Goal: Information Seeking & Learning: Learn about a topic

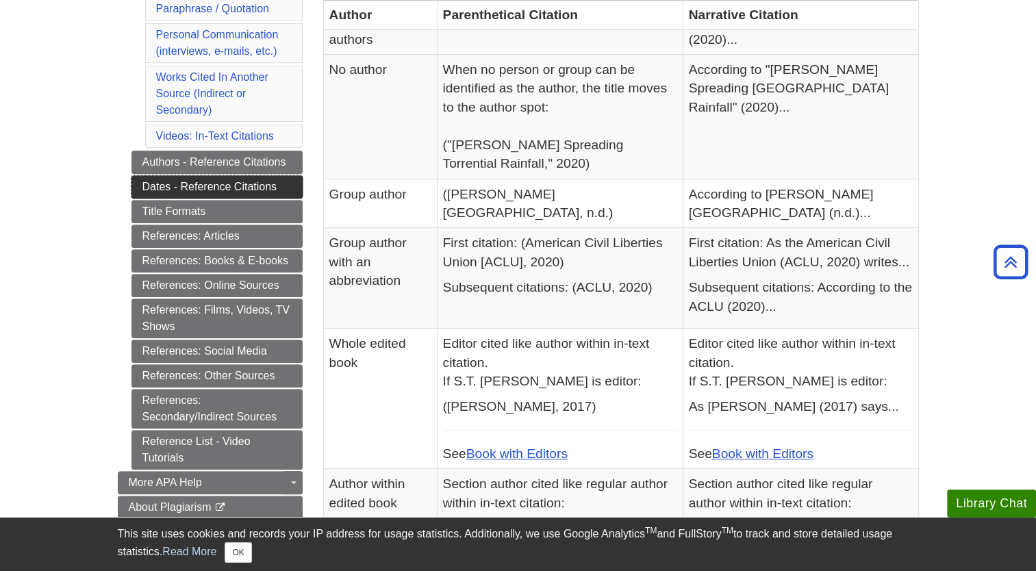
scroll to position [484, 0]
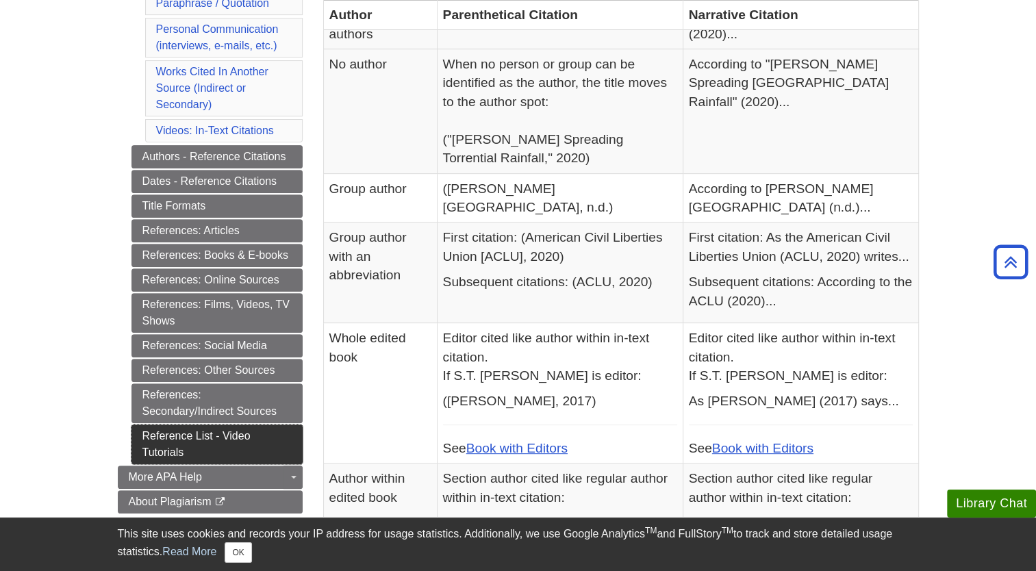
click at [216, 442] on link "Reference List - Video Tutorials" at bounding box center [216, 444] width 171 height 40
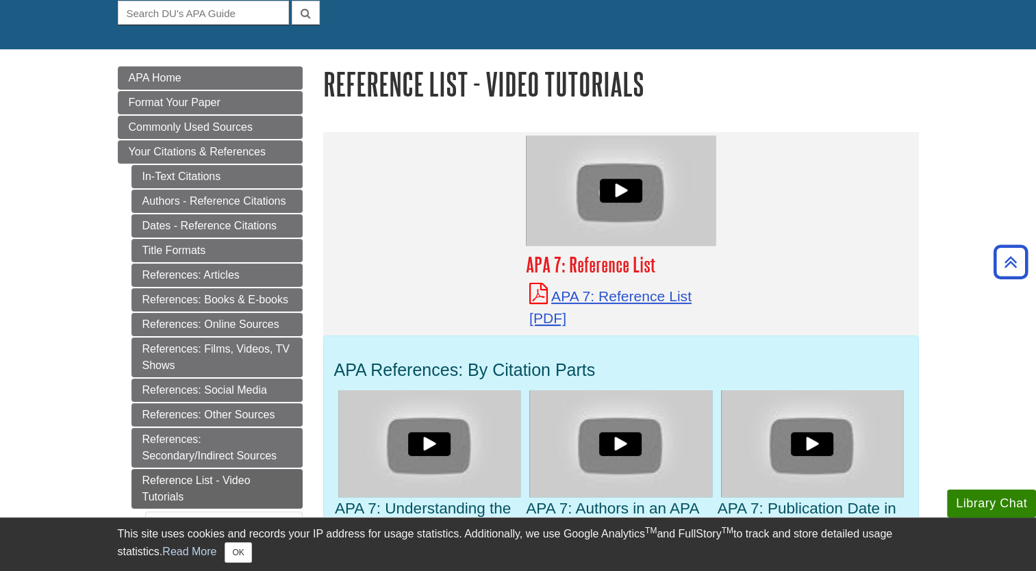
scroll to position [134, 0]
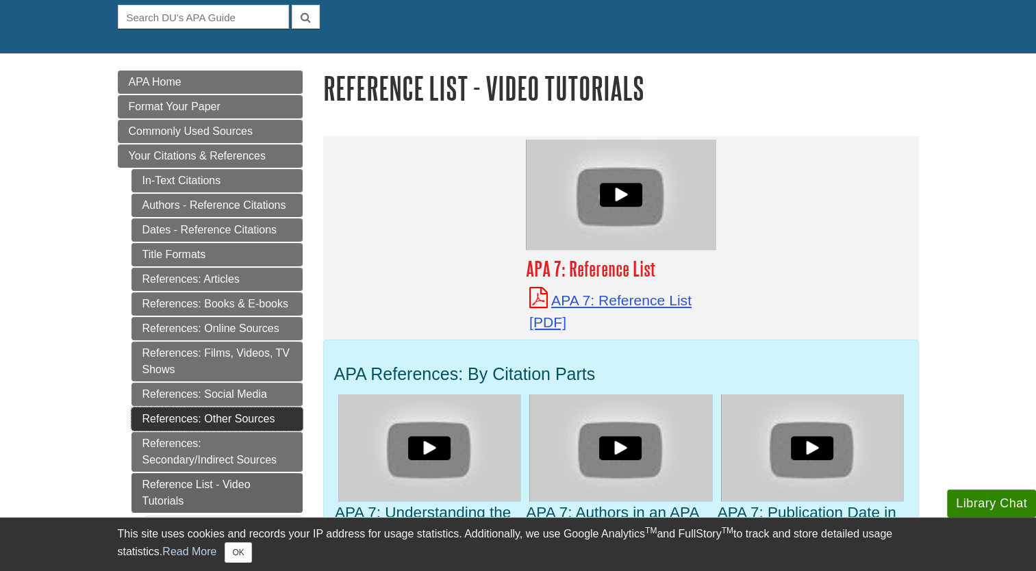
click at [264, 418] on link "References: Other Sources" at bounding box center [216, 418] width 171 height 23
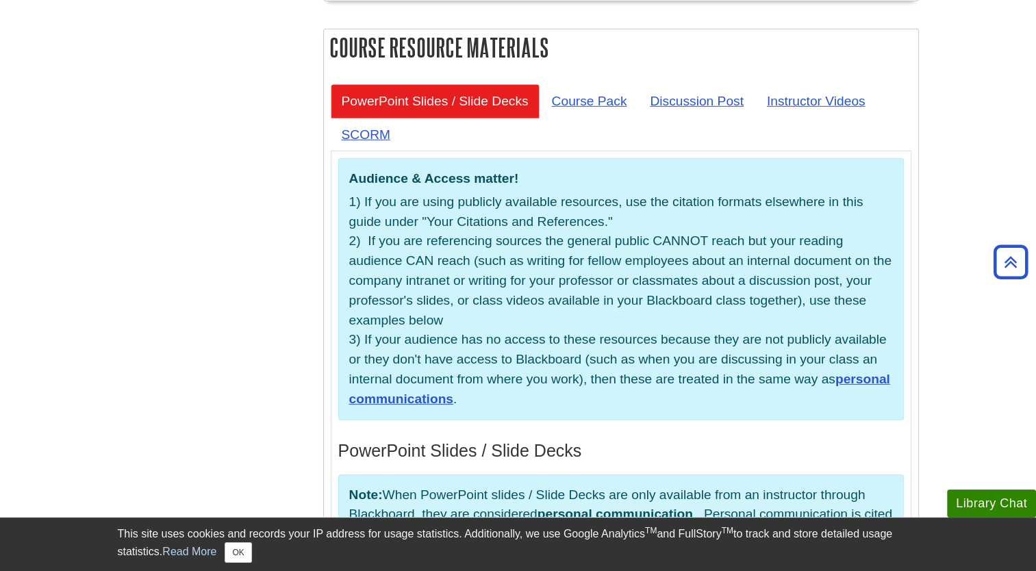
scroll to position [4095, 0]
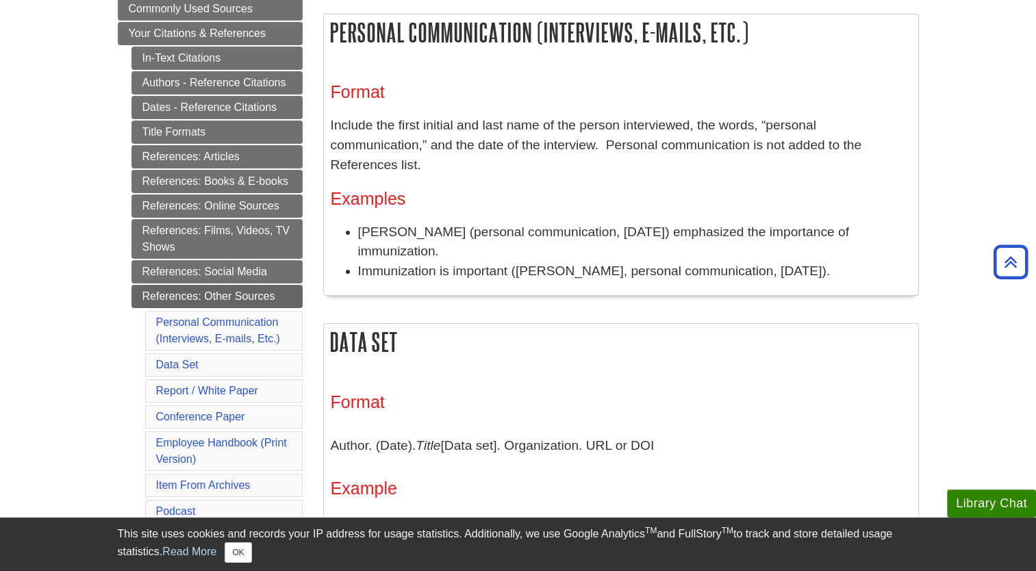
scroll to position [230, 0]
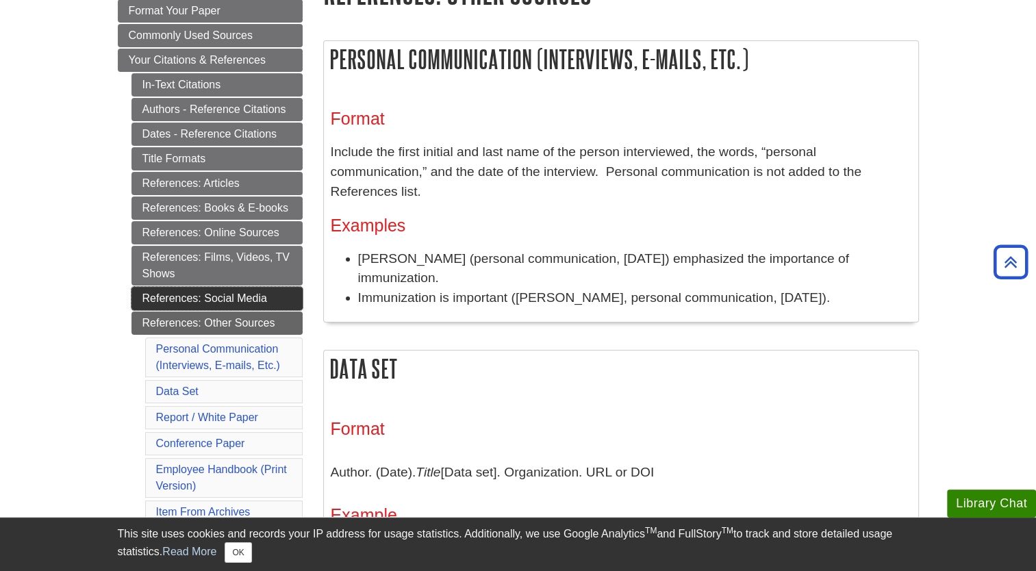
click at [255, 299] on link "References: Social Media" at bounding box center [216, 298] width 171 height 23
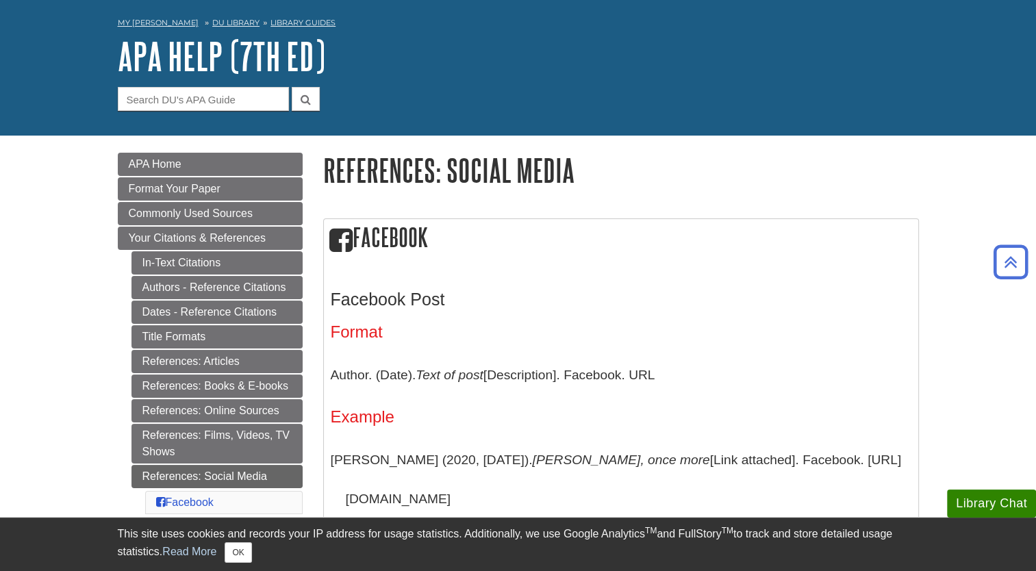
scroll to position [40, 0]
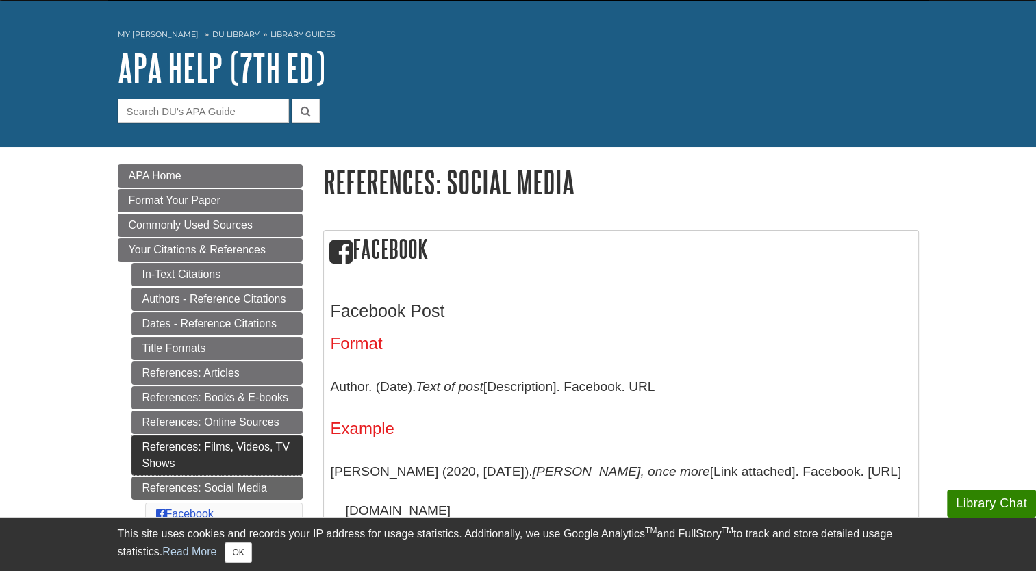
click at [269, 461] on link "References: Films, Videos, TV Shows" at bounding box center [216, 455] width 171 height 40
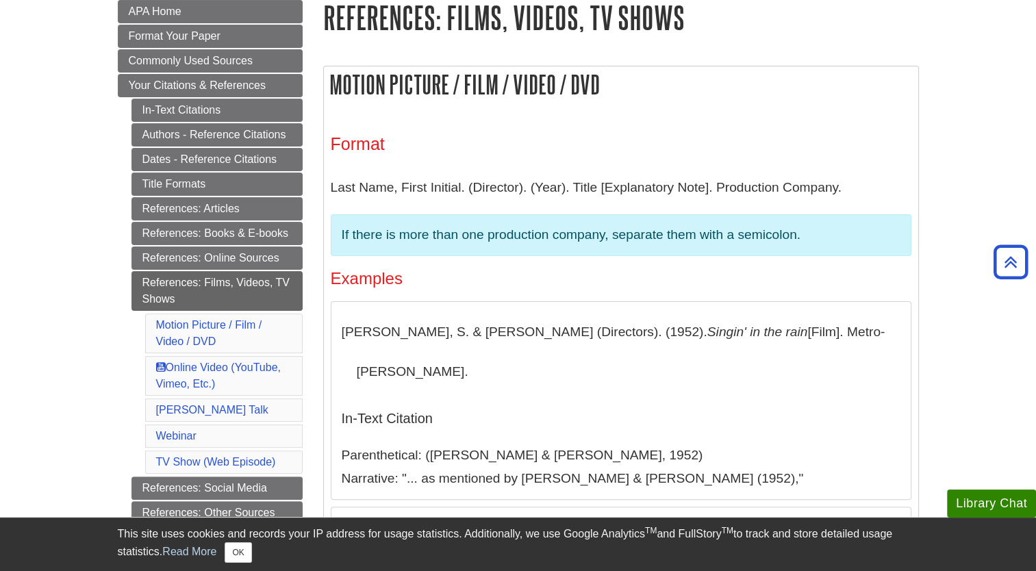
scroll to position [121, 0]
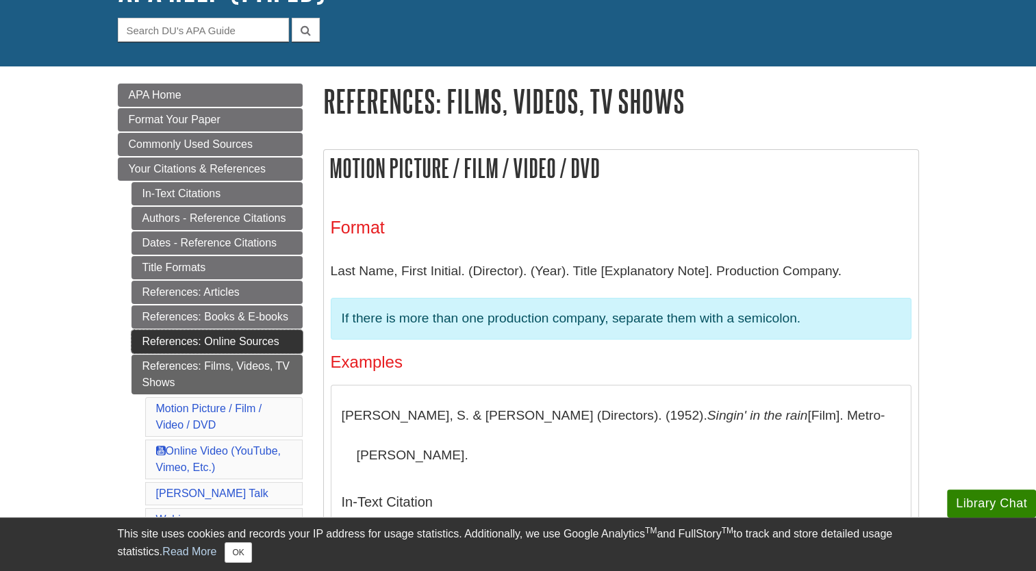
click at [275, 330] on link "References: Online Sources" at bounding box center [216, 341] width 171 height 23
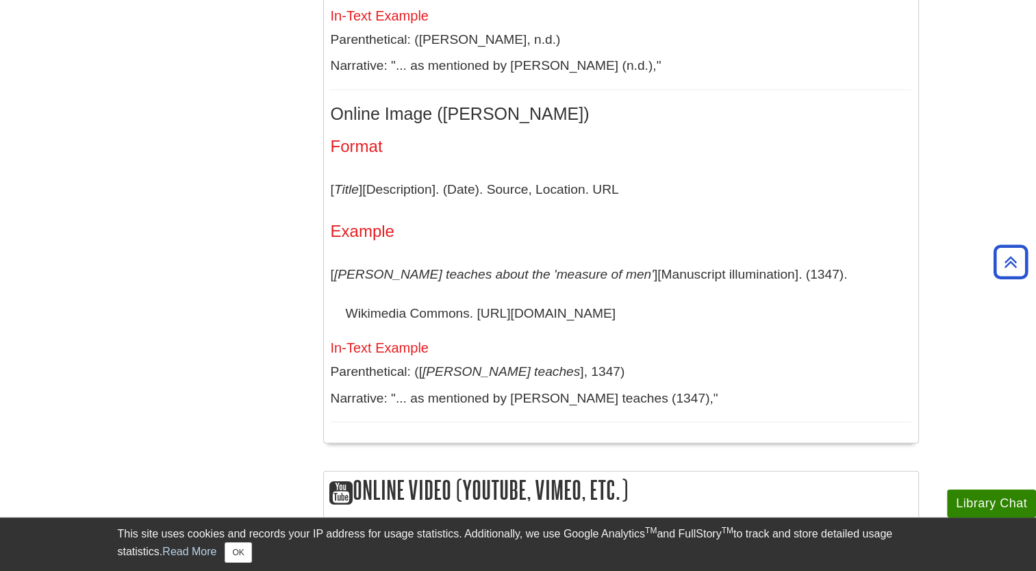
scroll to position [3332, 0]
